Goal: Use online tool/utility: Utilize a website feature to perform a specific function

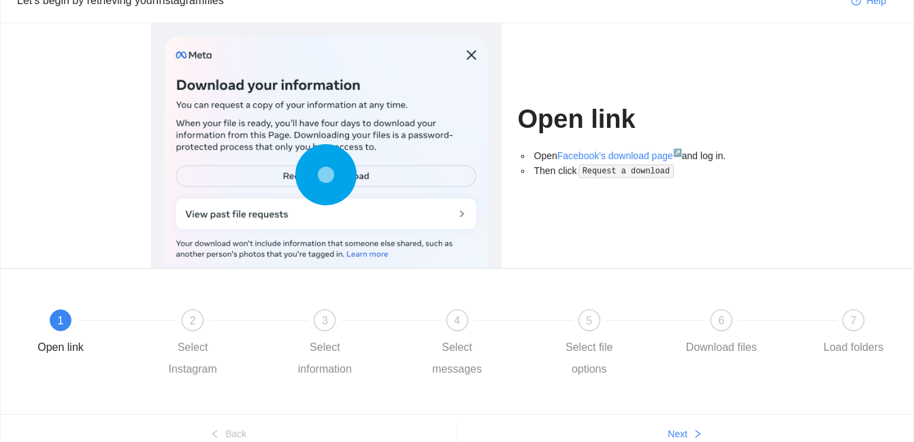
scroll to position [73, 0]
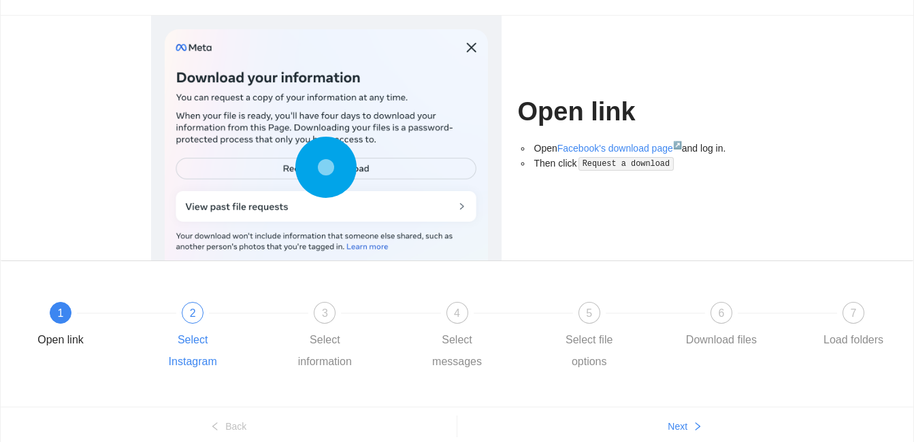
click at [175, 323] on div "2 Select Instagram" at bounding box center [219, 337] width 132 height 71
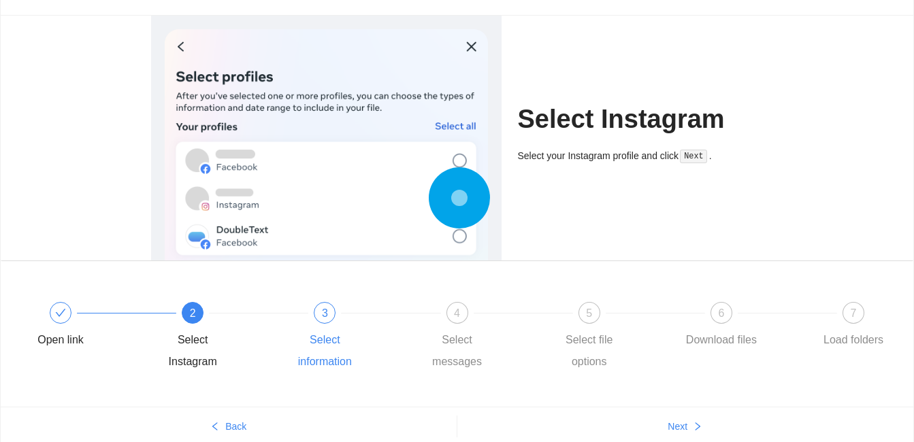
click at [350, 342] on div "Select information" at bounding box center [324, 351] width 79 height 44
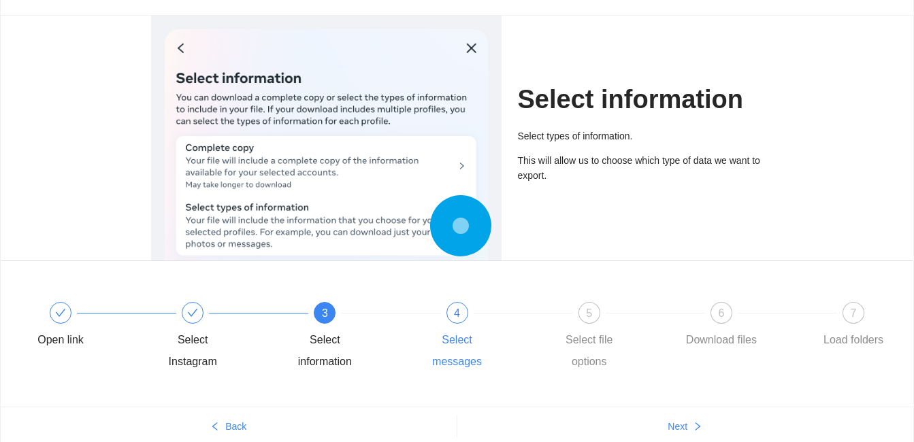
click at [464, 342] on div "Select messages" at bounding box center [457, 351] width 79 height 44
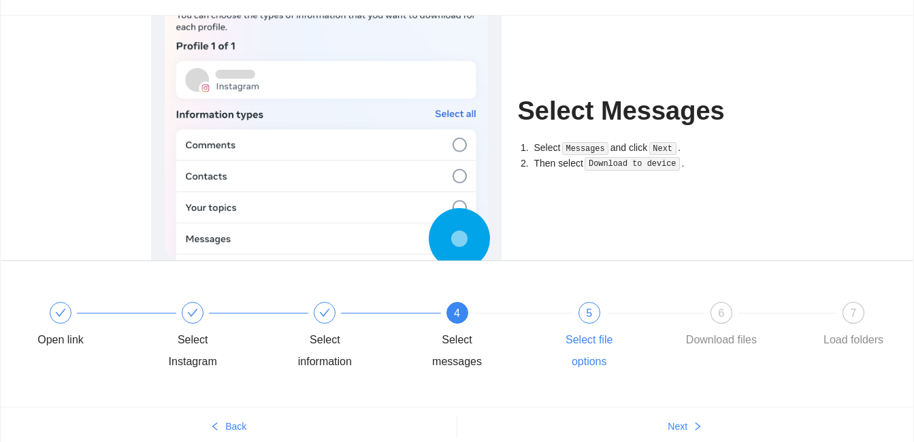
click at [568, 349] on div "Select file options" at bounding box center [589, 351] width 79 height 44
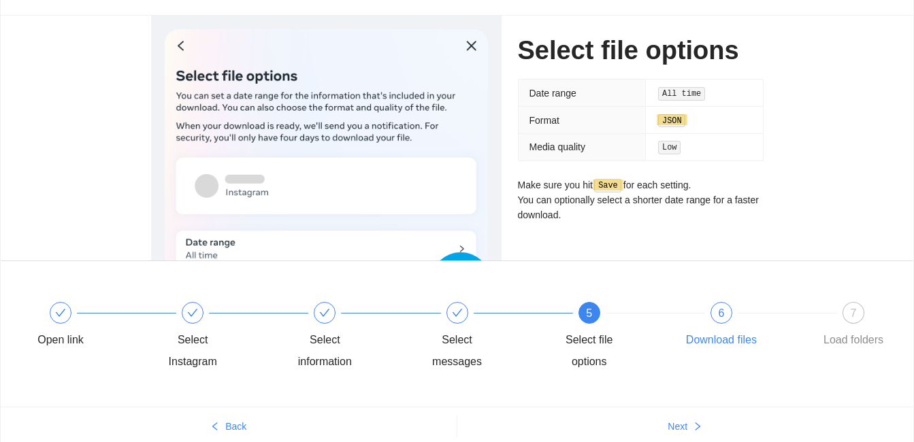
click at [719, 347] on div "Download files" at bounding box center [721, 340] width 71 height 22
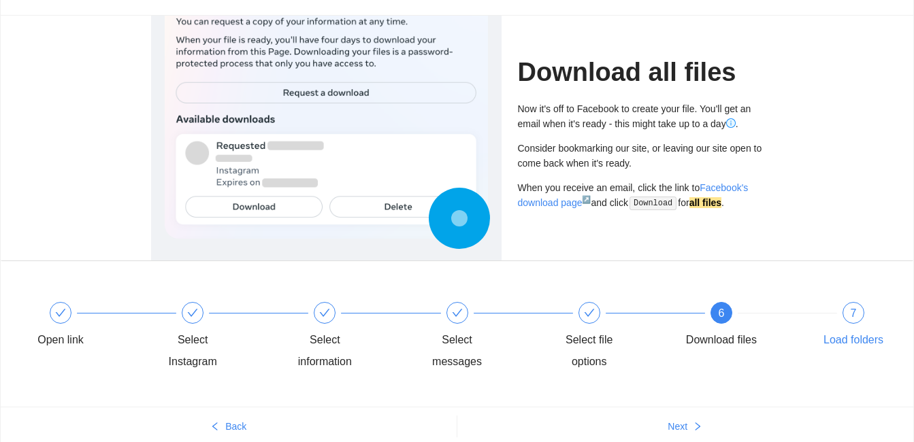
click at [851, 341] on div "Load folders" at bounding box center [854, 340] width 60 height 22
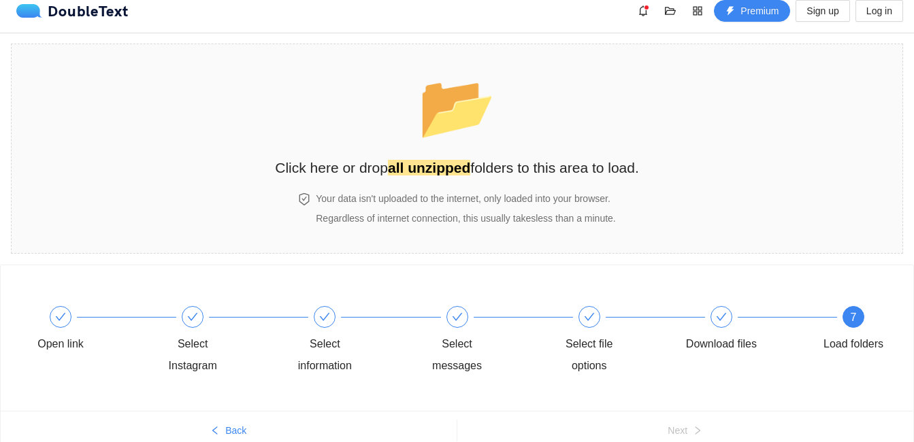
scroll to position [0, 0]
